Goal: Transaction & Acquisition: Purchase product/service

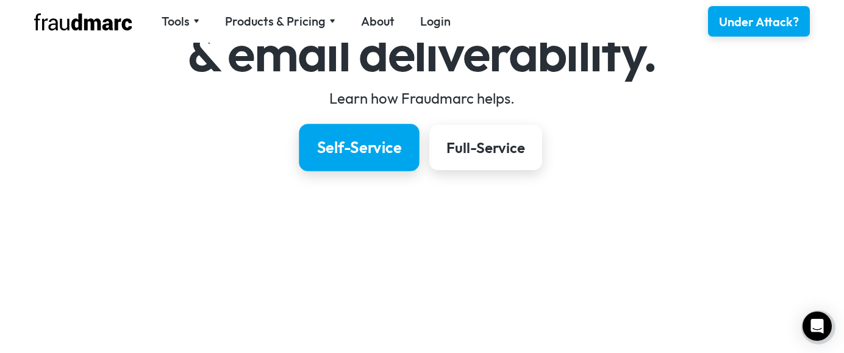
click at [353, 153] on div "Self-Service" at bounding box center [359, 147] width 85 height 21
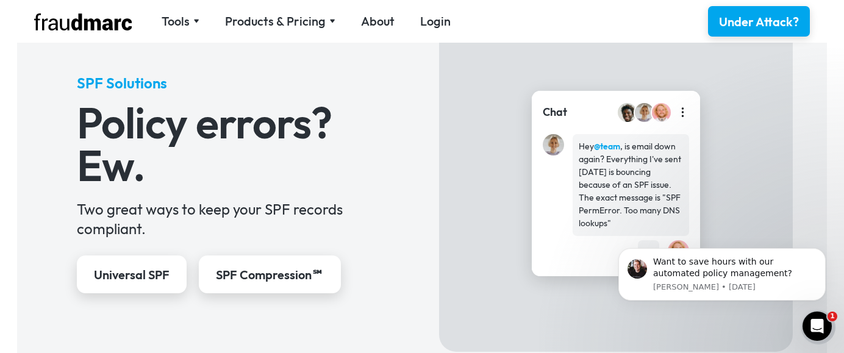
scroll to position [527, 0]
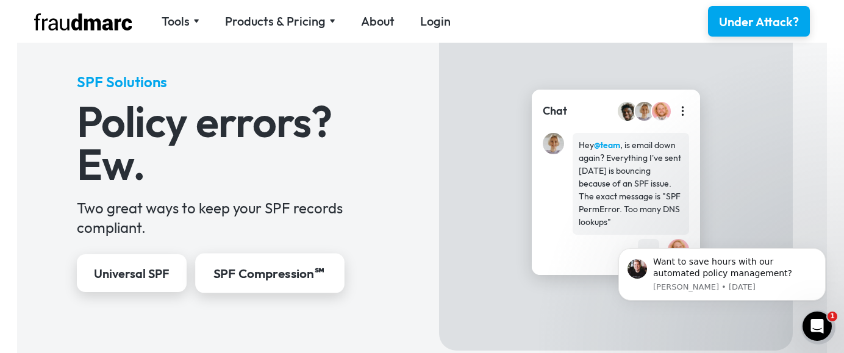
click at [255, 276] on div "SPF Compression℠" at bounding box center [269, 274] width 113 height 18
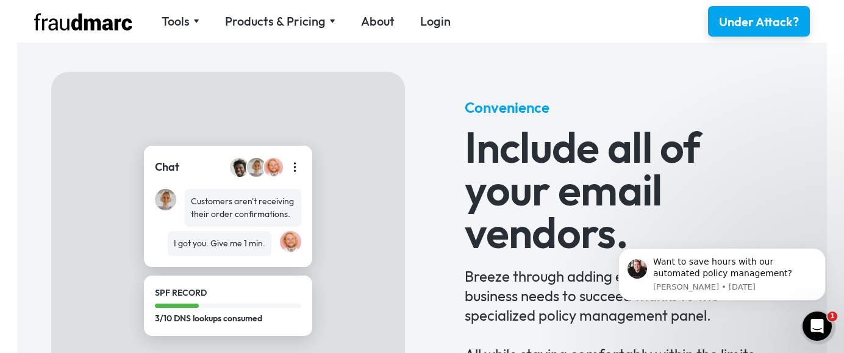
scroll to position [708, 0]
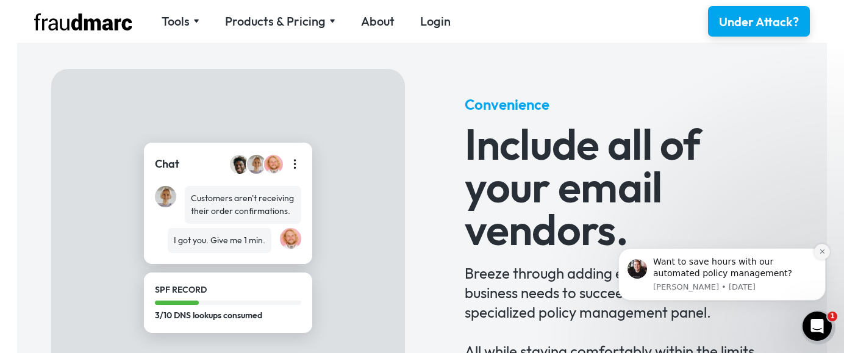
click at [819, 249] on icon "Dismiss notification" at bounding box center [822, 251] width 7 height 7
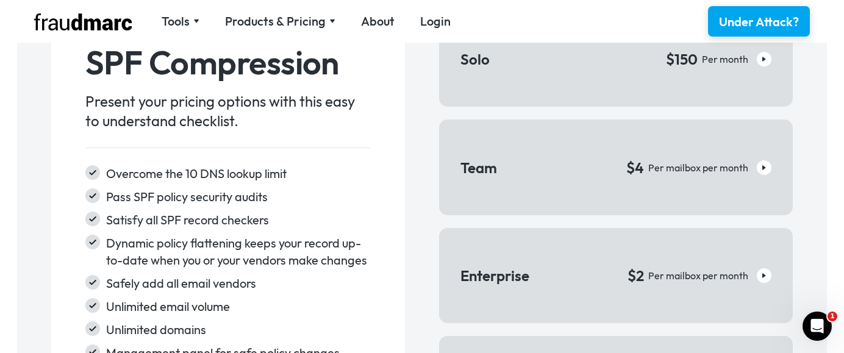
scroll to position [1842, 0]
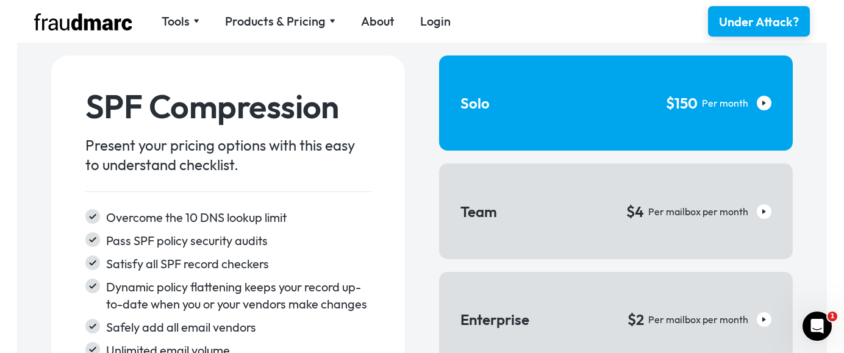
click at [763, 102] on img at bounding box center [764, 103] width 4 height 6
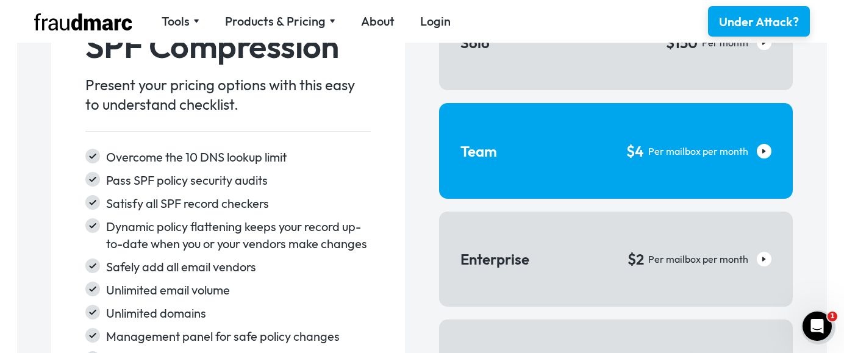
scroll to position [1934, 0]
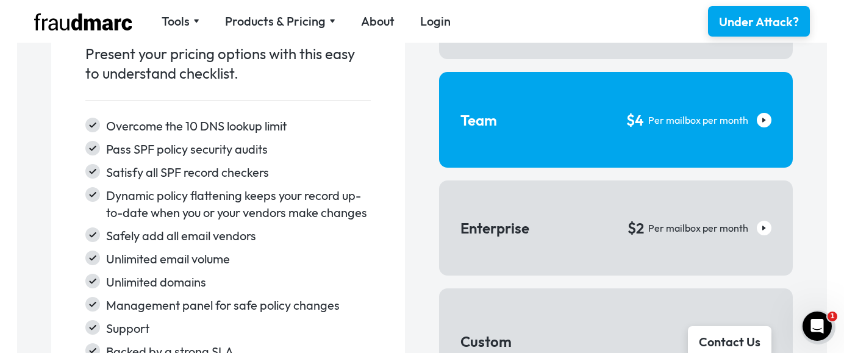
click at [503, 138] on link "Team $4 Per mailbox per month" at bounding box center [616, 119] width 354 height 95
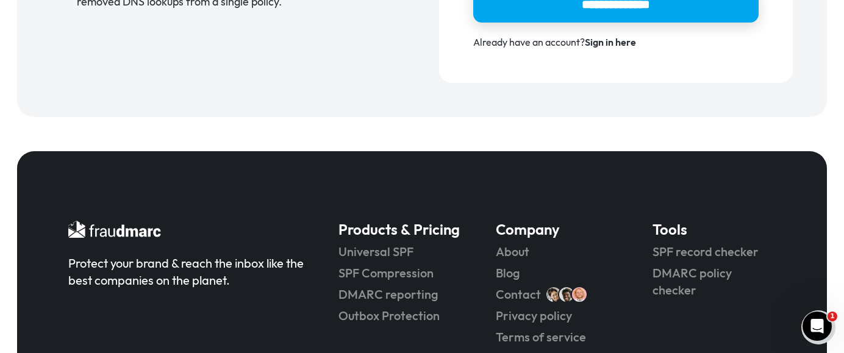
scroll to position [407, 0]
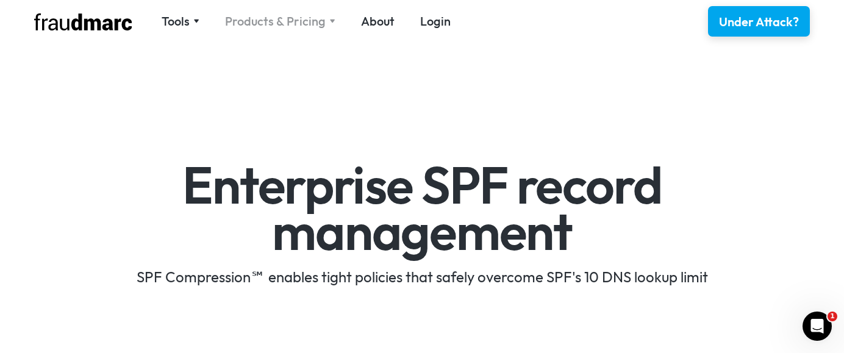
click at [269, 25] on div "Products & Pricing" at bounding box center [275, 21] width 101 height 17
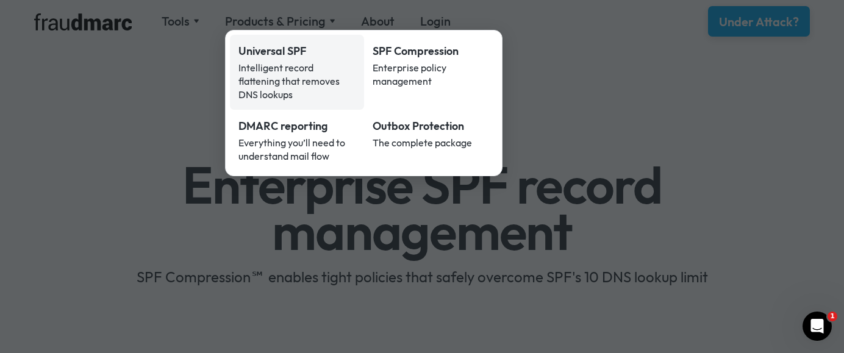
click at [258, 68] on div "Intelligent record flattening that removes DNS lookups" at bounding box center [296, 81] width 117 height 40
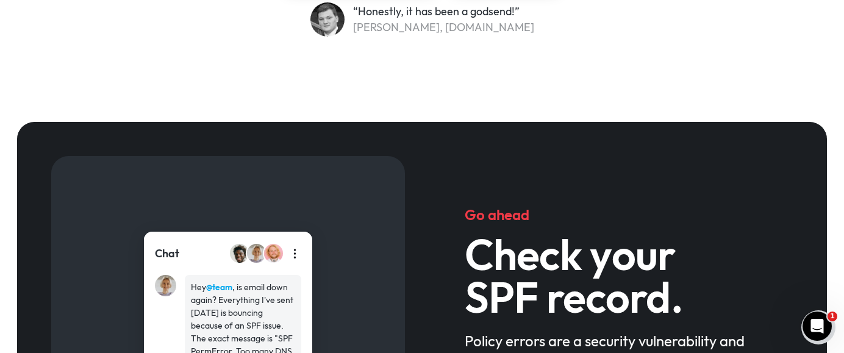
scroll to position [330, 0]
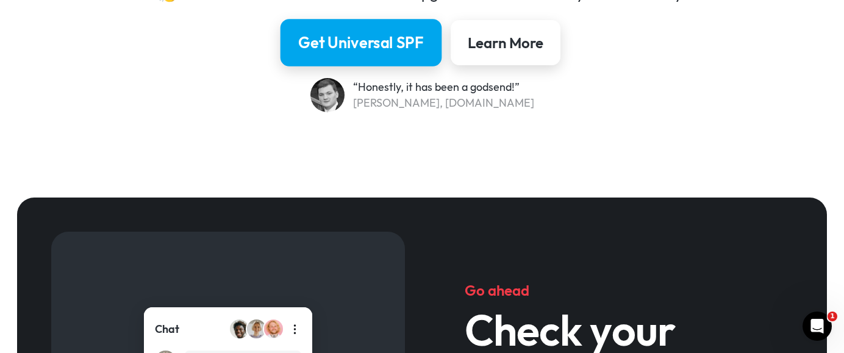
click at [376, 51] on div "Get Universal SPF" at bounding box center [361, 42] width 126 height 21
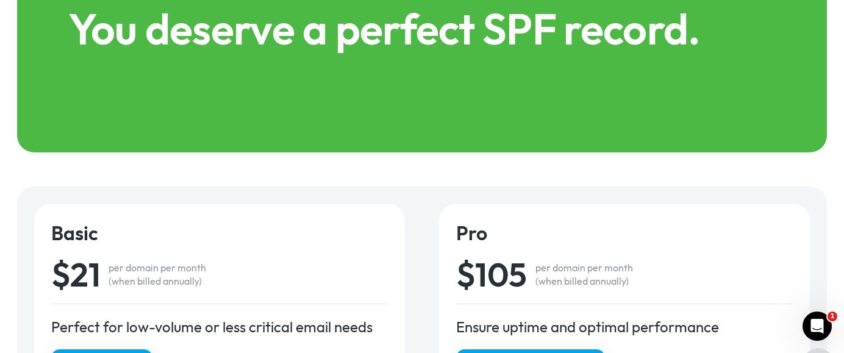
scroll to position [1507, 0]
